Goal: Task Accomplishment & Management: Complete application form

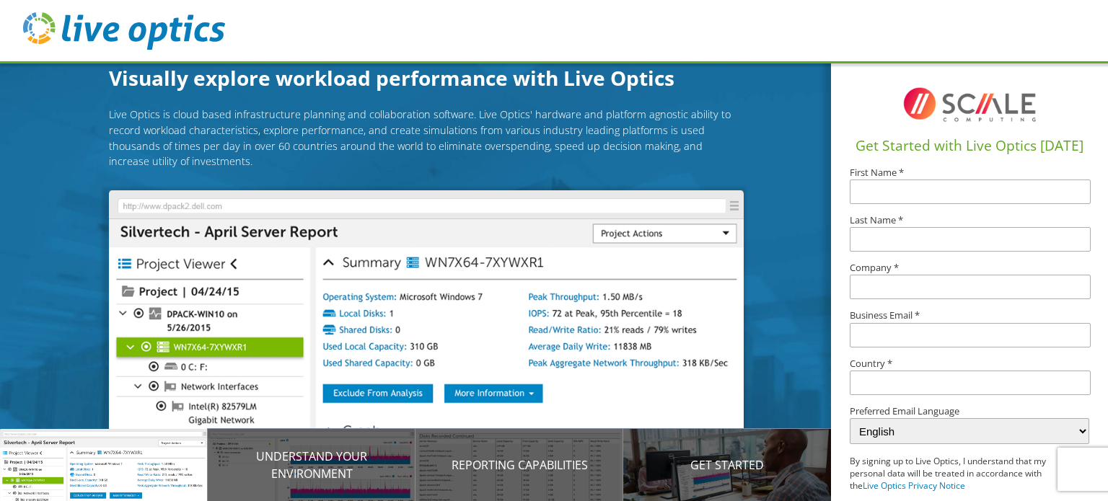
scroll to position [72, 0]
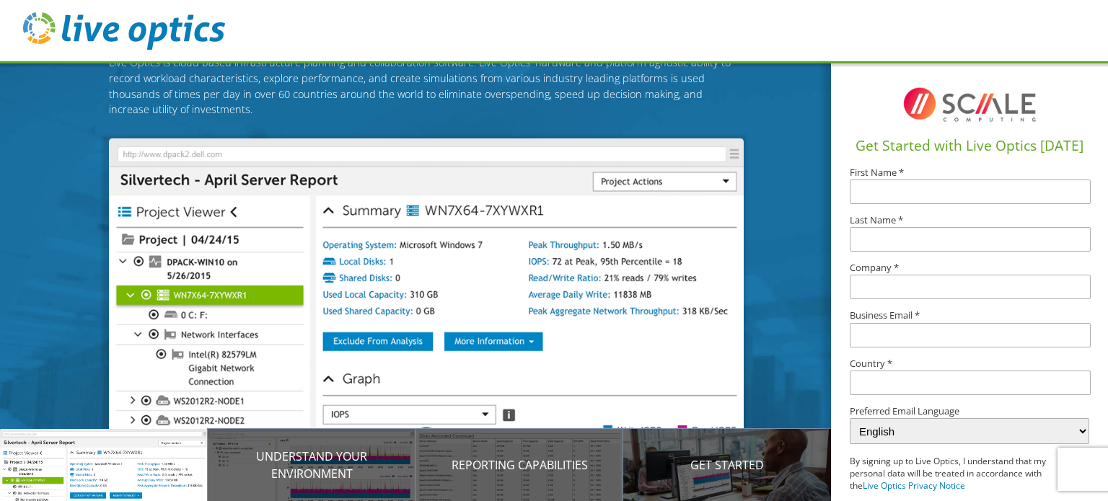
click at [875, 195] on input "text" at bounding box center [970, 192] width 240 height 25
type input "[PERSON_NAME]"
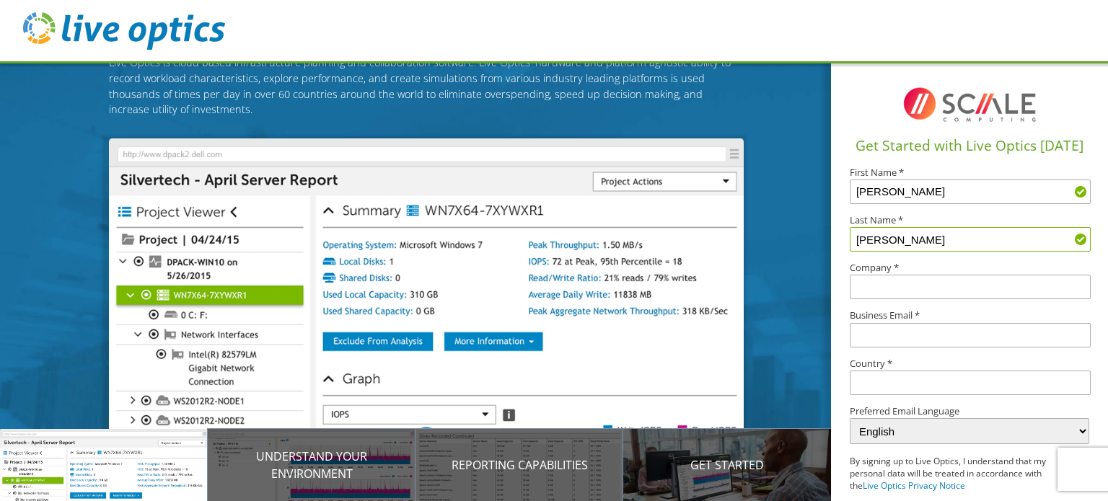
type input "Hicks"
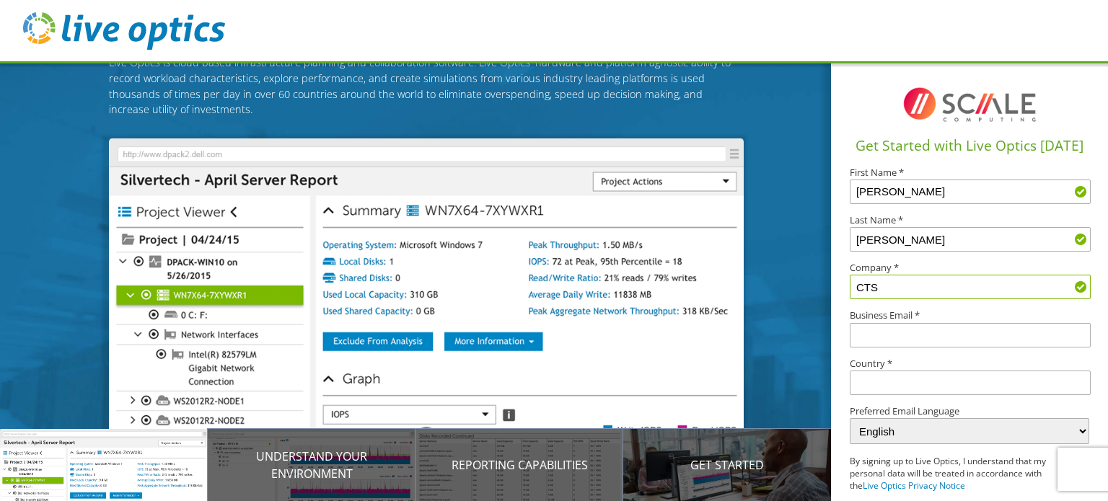
type input "CTS"
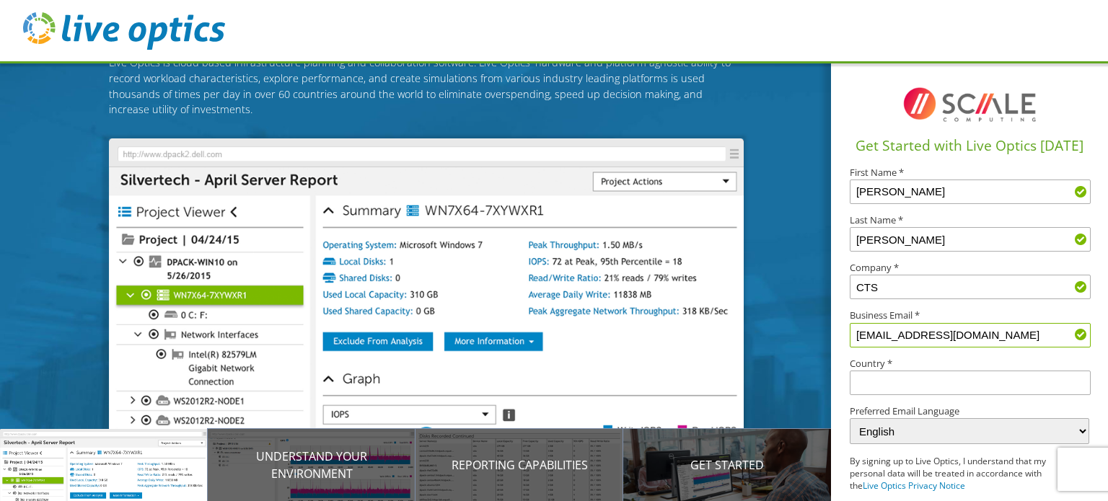
type input "jhicks@yourcts.com"
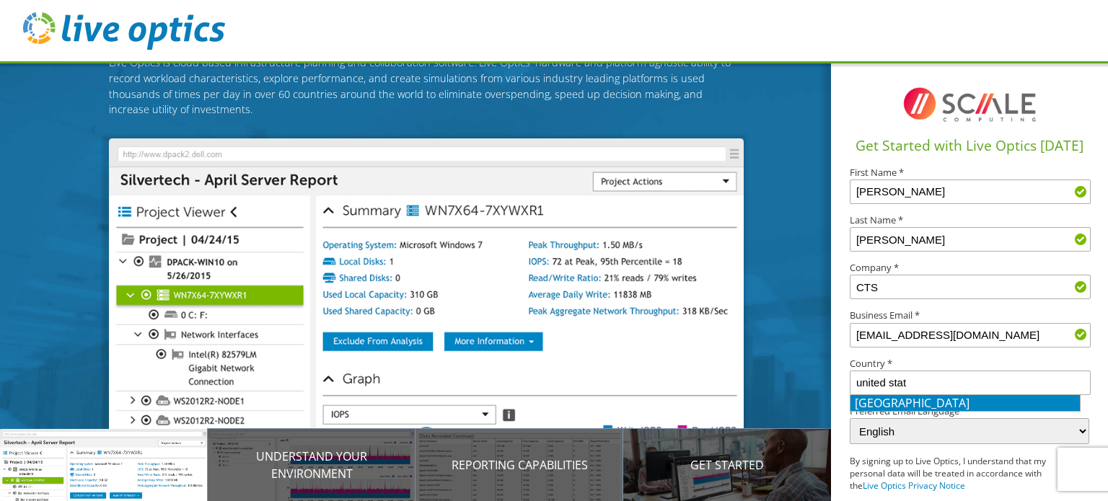
type input "United States"
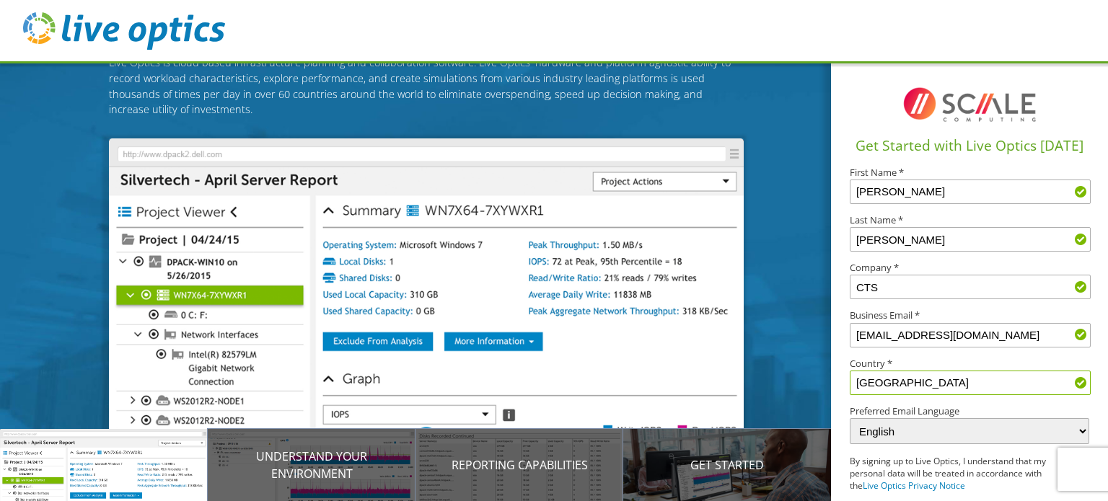
scroll to position [62, 0]
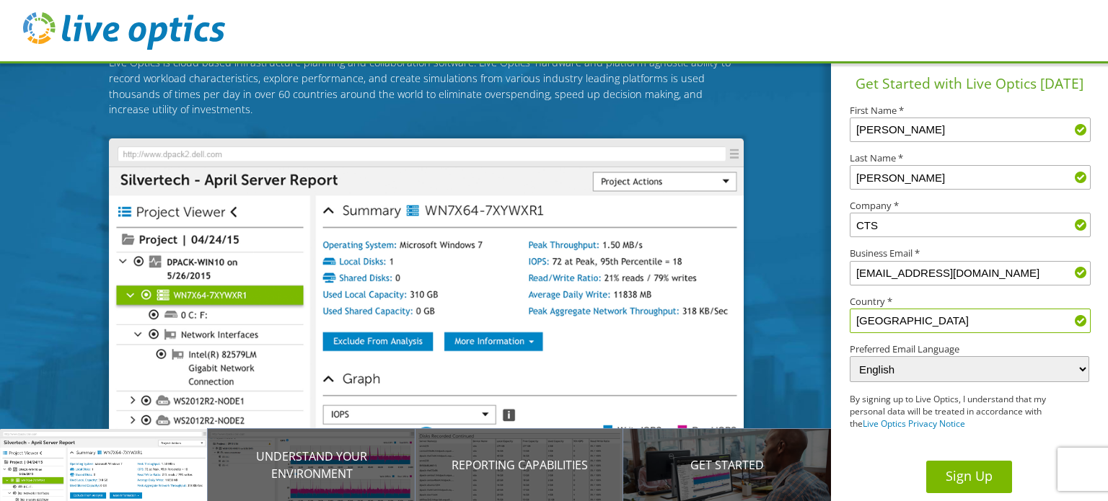
click at [958, 484] on button "Sign Up" at bounding box center [969, 477] width 86 height 32
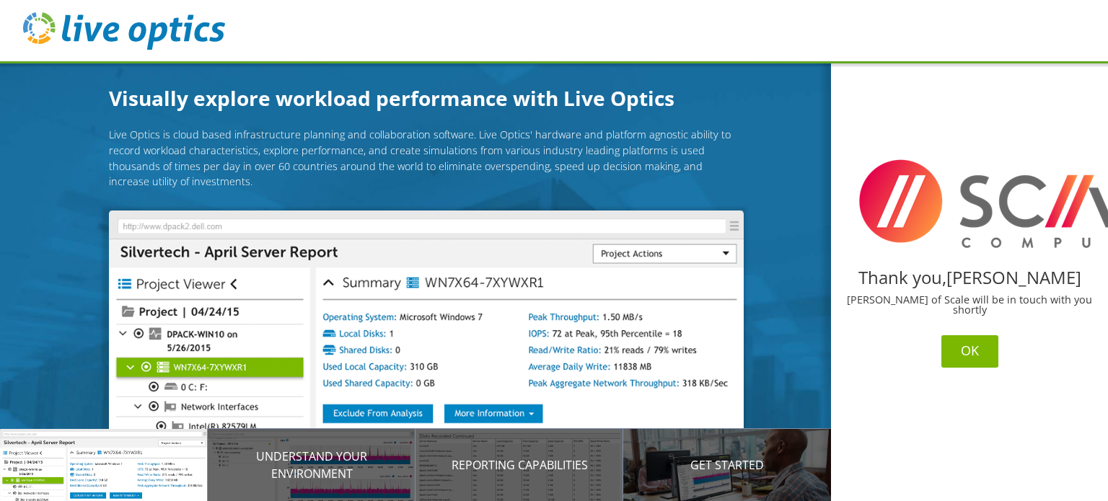
click at [962, 350] on button "OK" at bounding box center [969, 351] width 57 height 32
